Goal: Transaction & Acquisition: Book appointment/travel/reservation

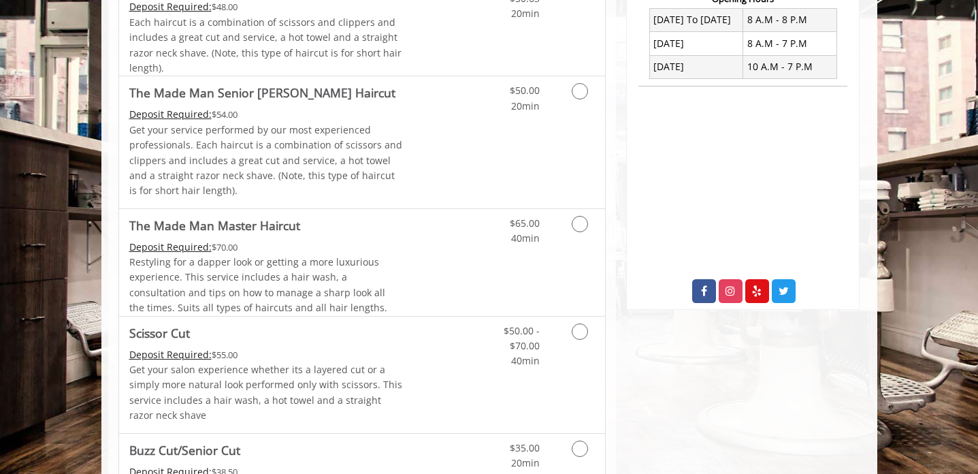
scroll to position [374, 0]
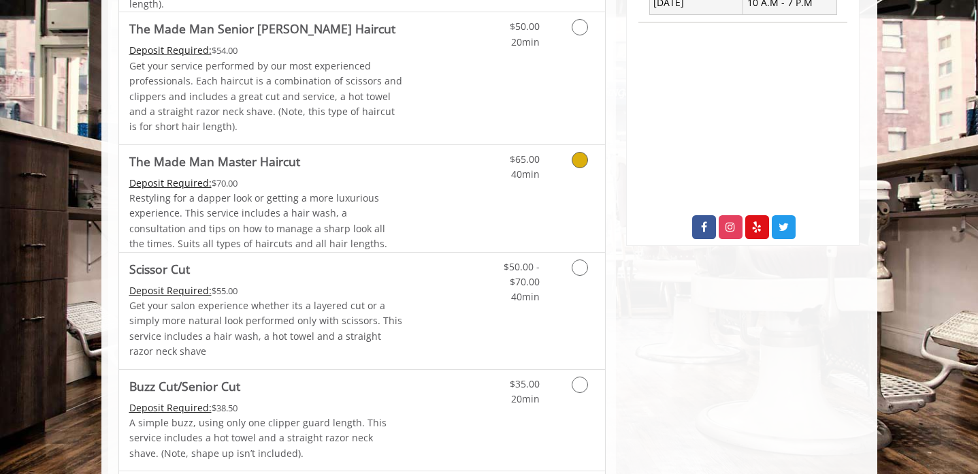
click at [532, 211] on div "$65.00 40min" at bounding box center [544, 198] width 122 height 107
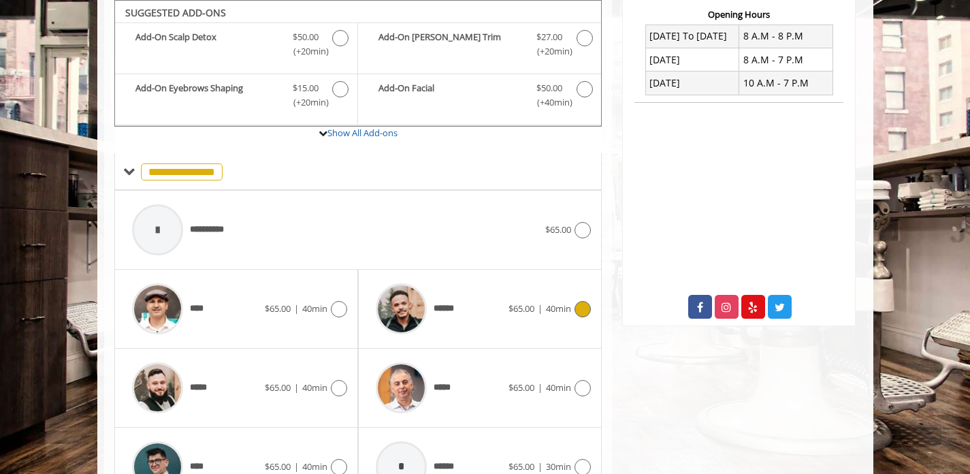
click at [556, 293] on div "****** $65.00 | 40min" at bounding box center [480, 308] width 222 height 65
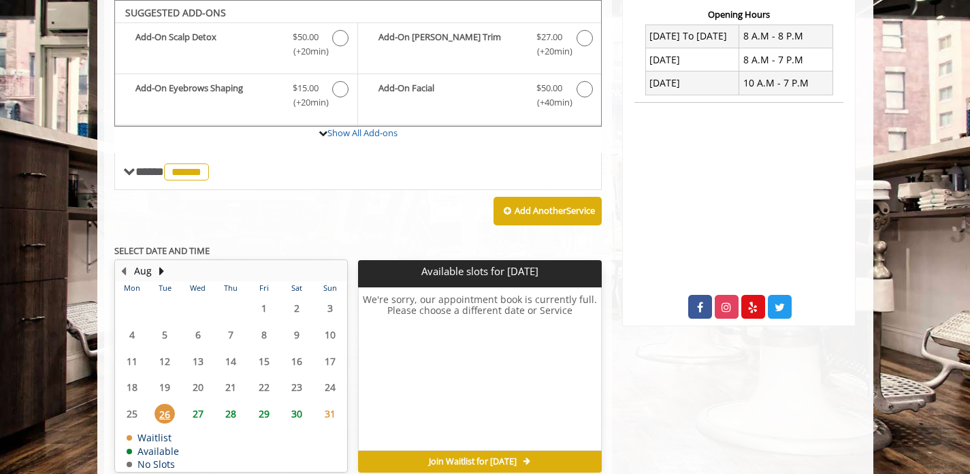
scroll to position [356, 0]
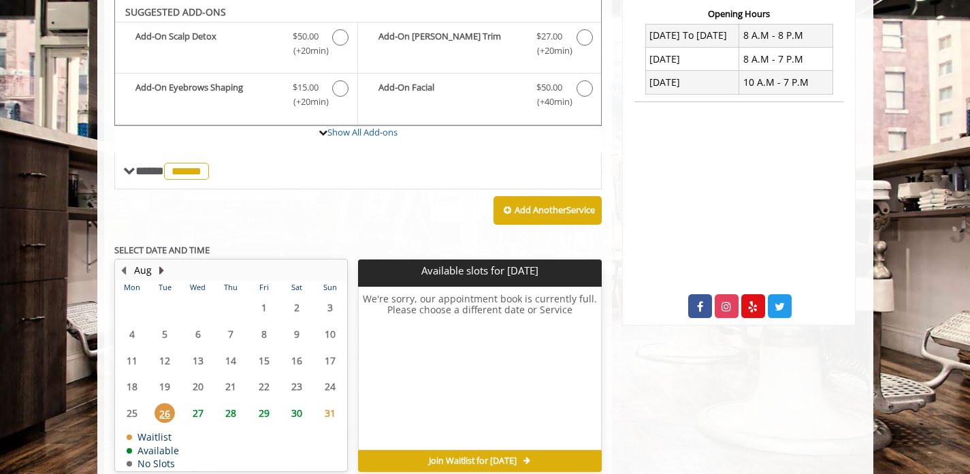
click at [159, 273] on button "Next Month" at bounding box center [162, 270] width 11 height 15
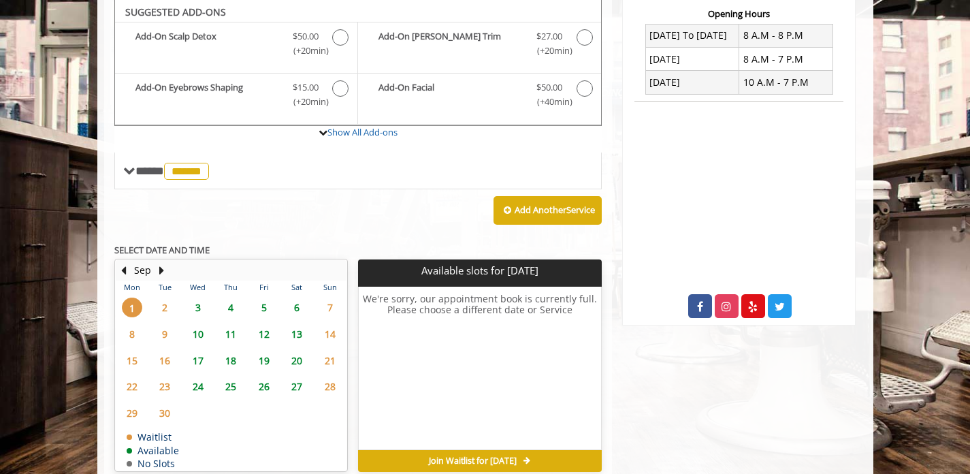
click at [195, 306] on span "3" at bounding box center [198, 308] width 20 height 20
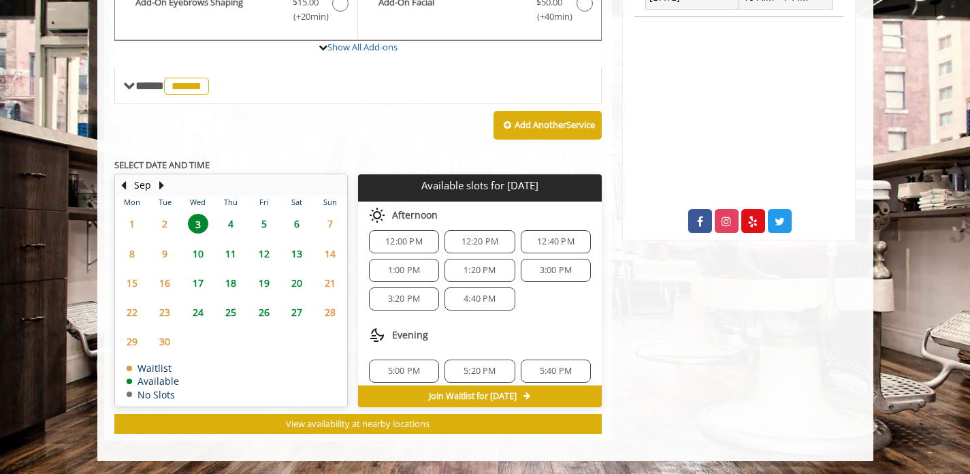
scroll to position [167, 0]
click at [409, 272] on span "1:00 PM" at bounding box center [404, 271] width 32 height 11
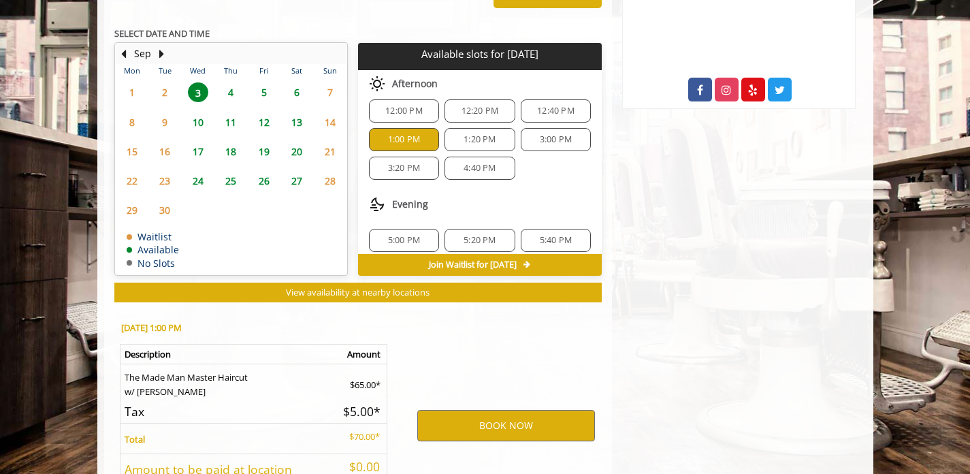
scroll to position [687, 0]
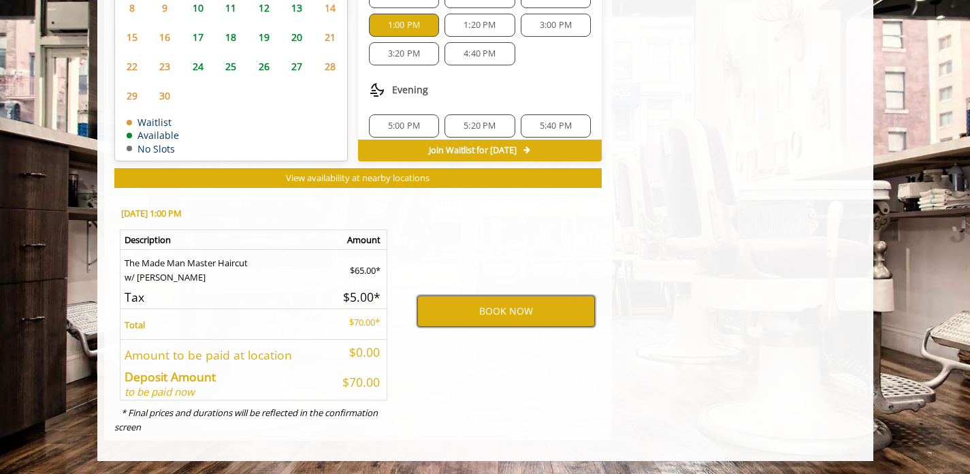
click at [496, 308] on button "BOOK NOW" at bounding box center [506, 311] width 178 height 31
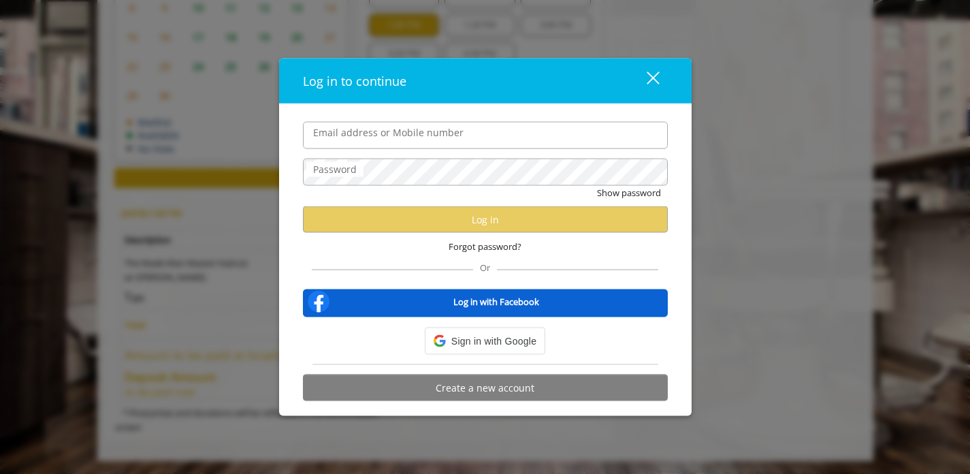
type input "**********"
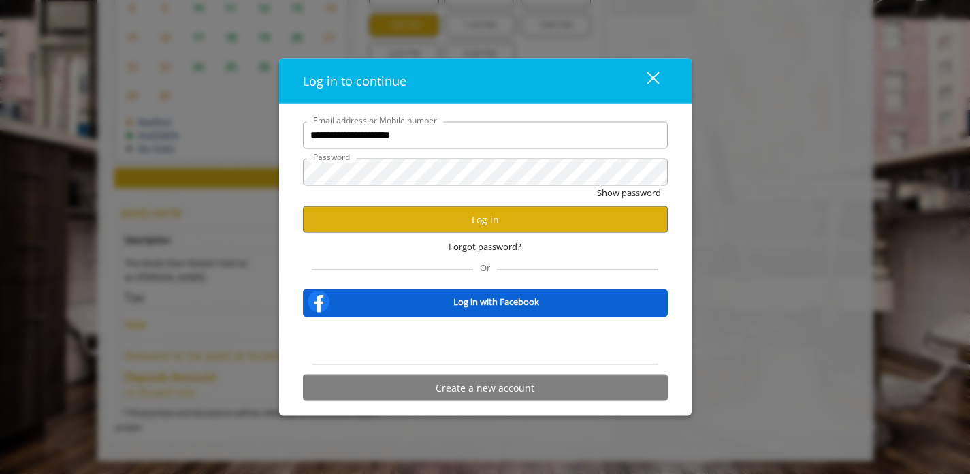
scroll to position [0, 0]
click at [511, 225] on button "Log in" at bounding box center [485, 219] width 365 height 27
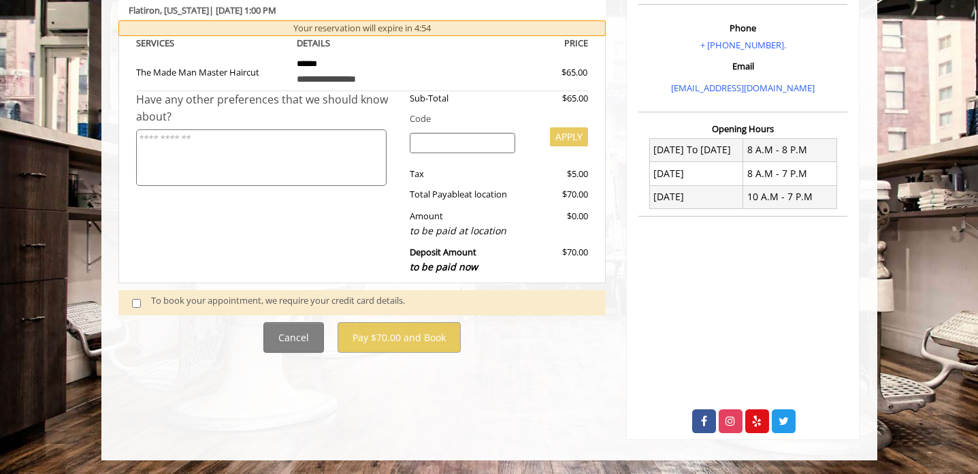
scroll to position [457, 0]
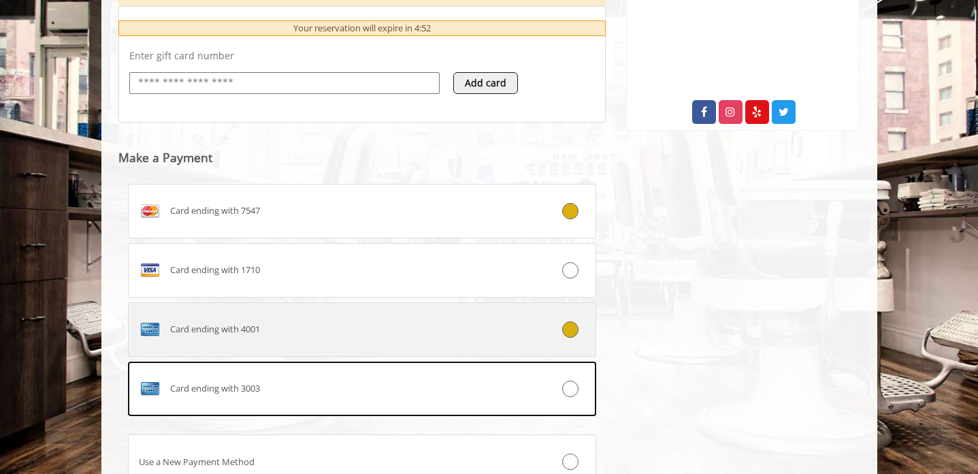
click at [500, 349] on label "Card ending with 4001" at bounding box center [362, 329] width 469 height 54
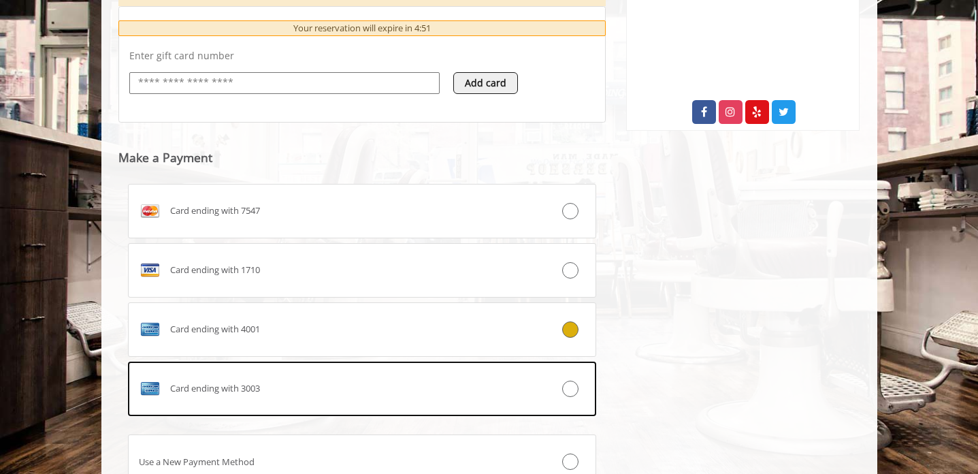
scroll to position [665, 0]
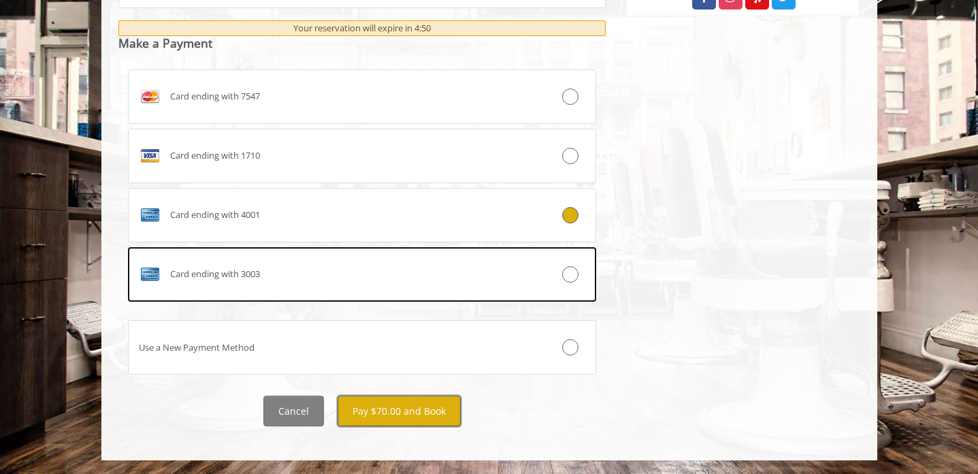
click at [394, 409] on button "Pay $70.00 and Book" at bounding box center [399, 411] width 123 height 31
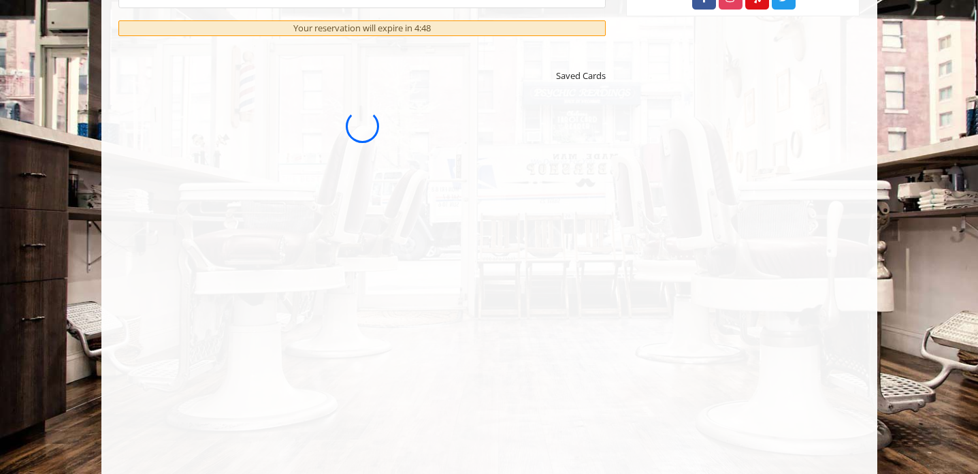
scroll to position [0, 0]
